Goal: Task Accomplishment & Management: Manage account settings

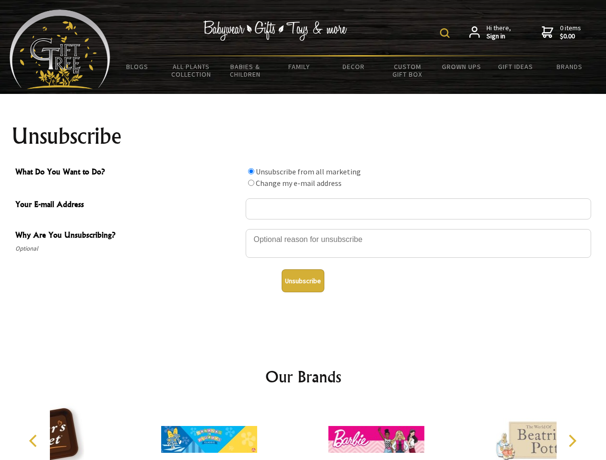
click at [446, 33] on img at bounding box center [445, 33] width 10 height 10
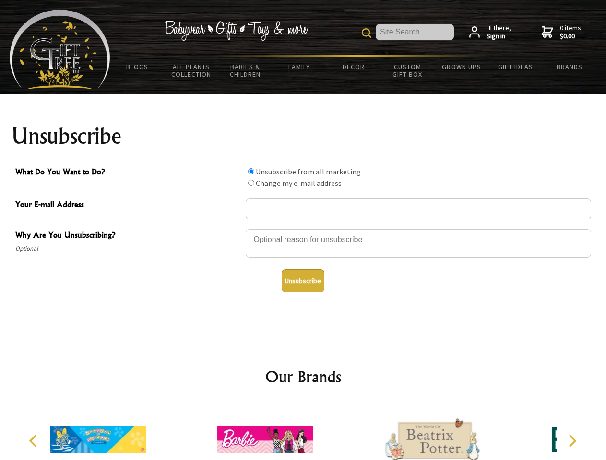
click at [303, 229] on div at bounding box center [417, 245] width 345 height 34
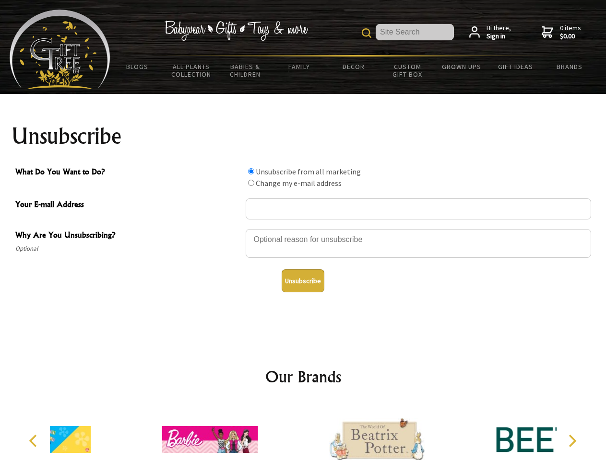
click at [251, 171] on input "What Do You Want to Do?" at bounding box center [251, 171] width 6 height 6
click at [251, 183] on input "What Do You Want to Do?" at bounding box center [251, 183] width 6 height 6
radio input "true"
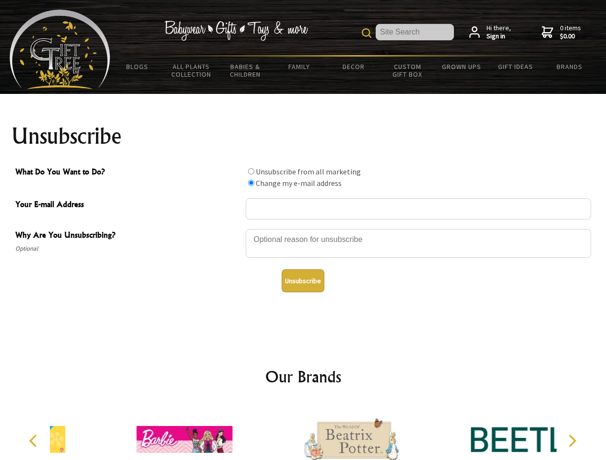
click at [303, 281] on button "Unsubscribe" at bounding box center [302, 280] width 43 height 23
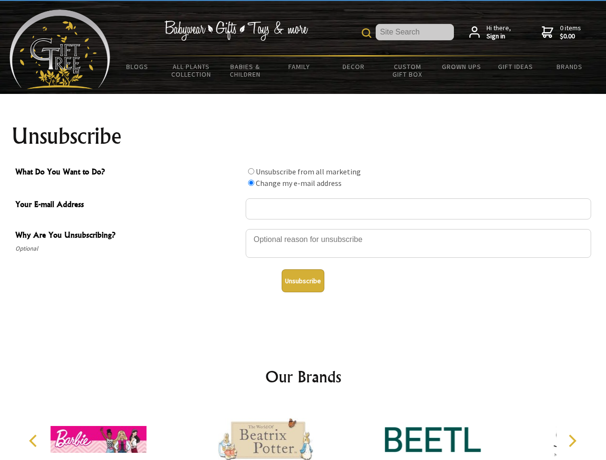
click at [303, 432] on img at bounding box center [266, 440] width 96 height 72
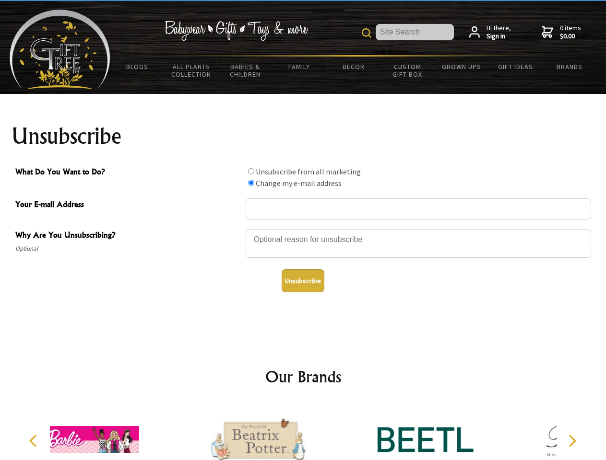
click at [35, 441] on icon "Previous" at bounding box center [34, 441] width 12 height 12
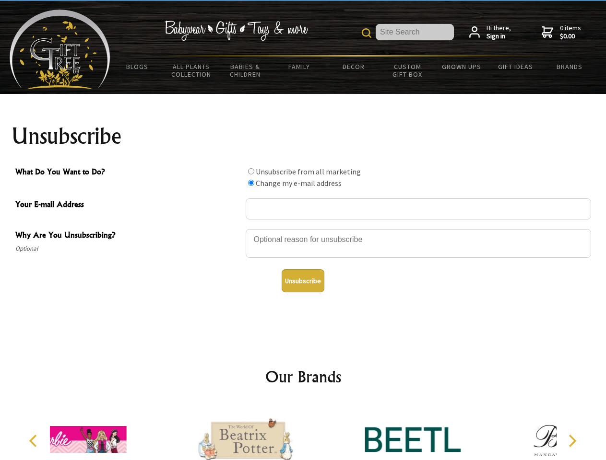
click at [572, 441] on icon "Next" at bounding box center [571, 441] width 12 height 12
